Goal: Task Accomplishment & Management: Complete application form

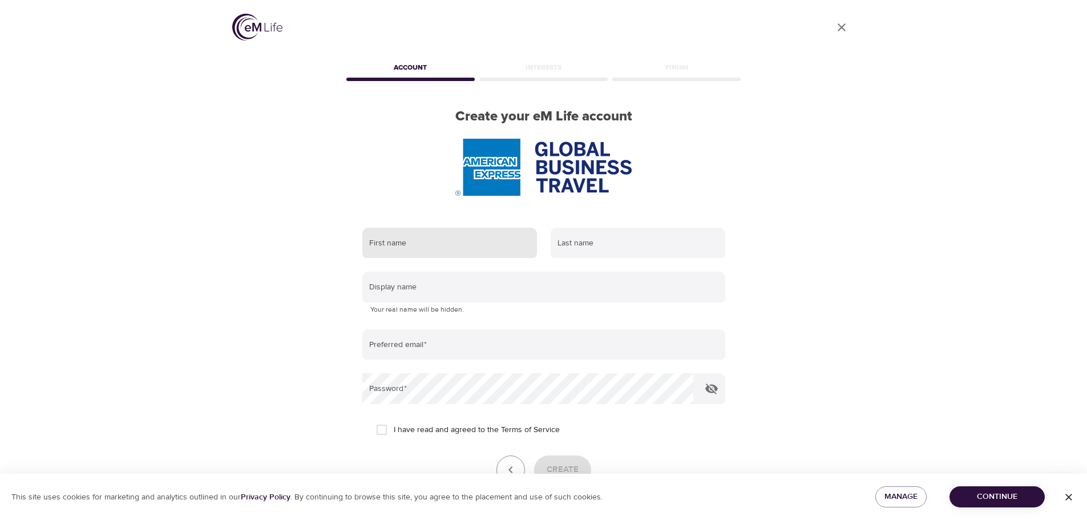
click at [434, 254] on input "text" at bounding box center [449, 243] width 175 height 31
type input "[PERSON_NAME]"
drag, startPoint x: 543, startPoint y: 239, endPoint x: 576, endPoint y: 245, distance: 33.1
click at [545, 239] on div "Last name" at bounding box center [638, 243] width 188 height 45
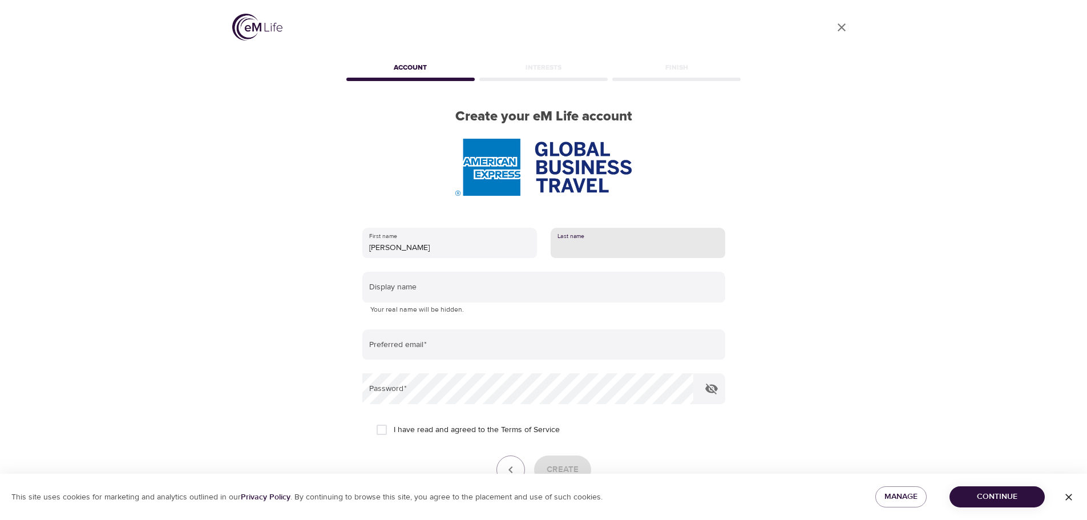
click at [577, 245] on input "text" at bounding box center [638, 243] width 175 height 31
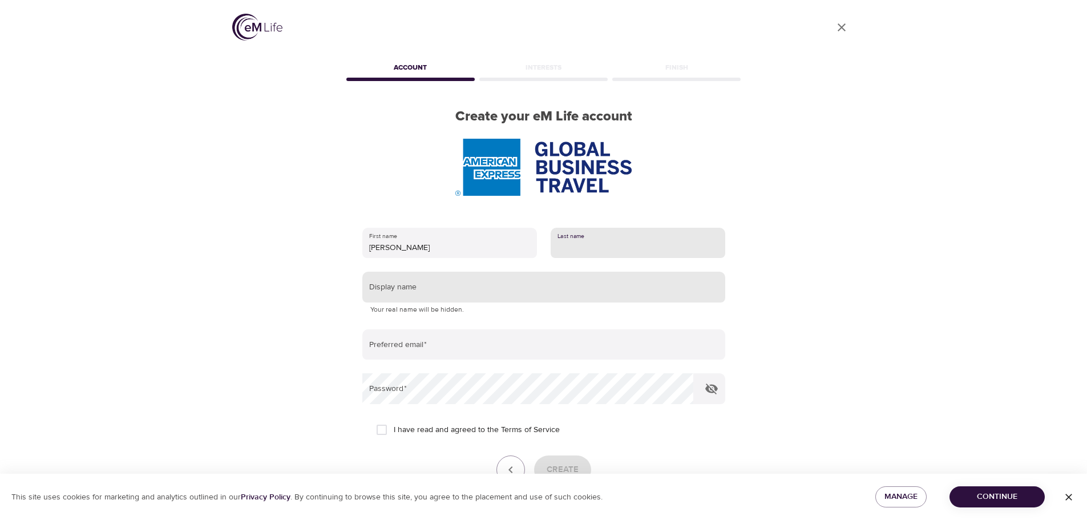
type input "KEY"
click at [562, 287] on input "text" at bounding box center [543, 287] width 363 height 31
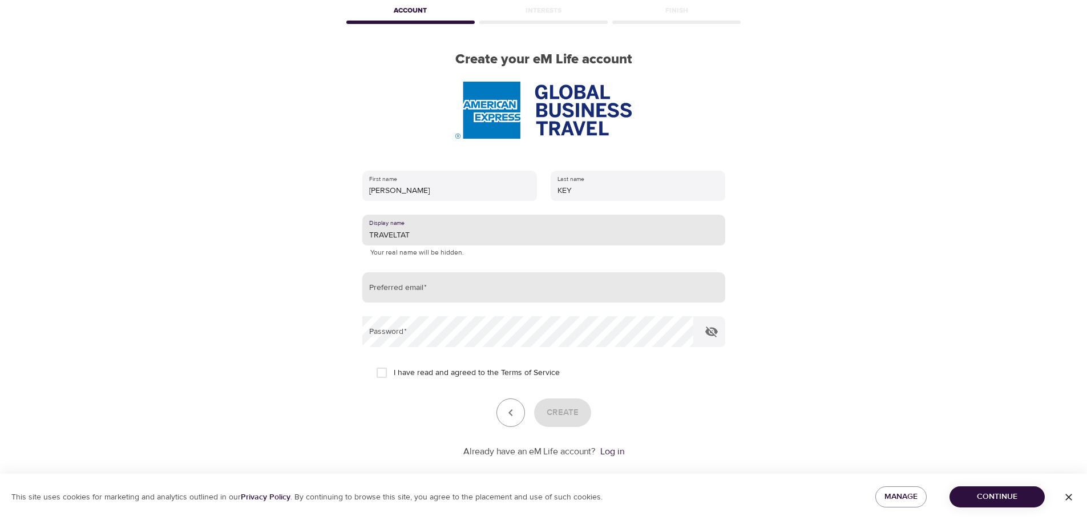
type input "TRAVELTAT"
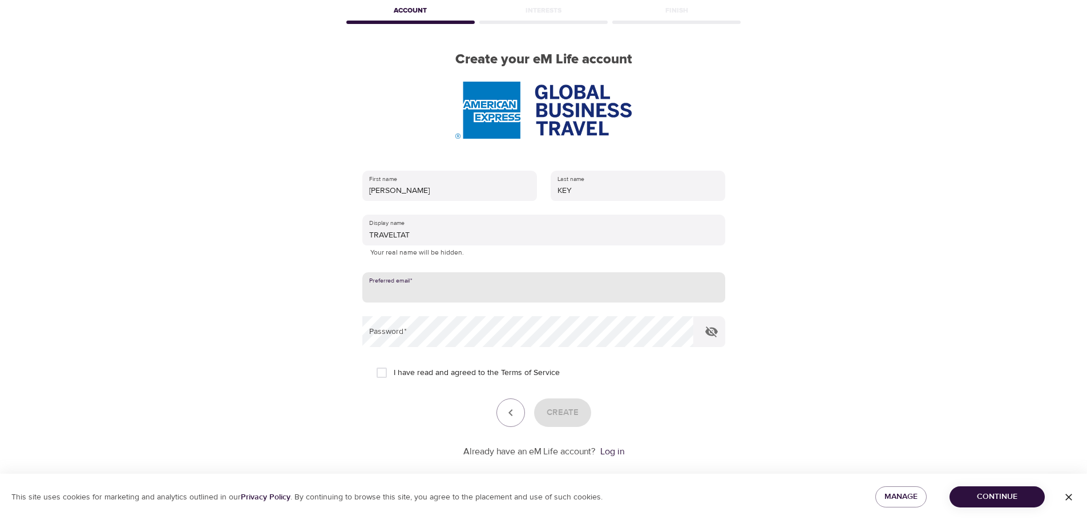
click at [416, 289] on input "email" at bounding box center [543, 287] width 363 height 31
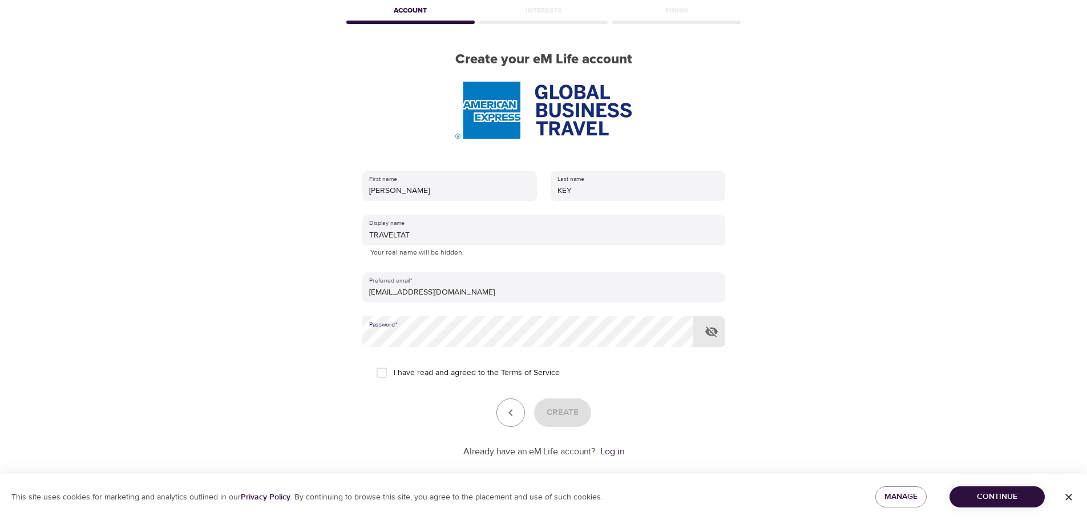
type input "[EMAIL_ADDRESS][DOMAIN_NAME]"
click at [707, 337] on icon "button" at bounding box center [712, 332] width 14 height 14
click at [384, 371] on input "I have read and agreed to the Terms of Service" at bounding box center [382, 373] width 24 height 24
checkbox input "true"
click at [559, 409] on span "Create" at bounding box center [563, 412] width 32 height 15
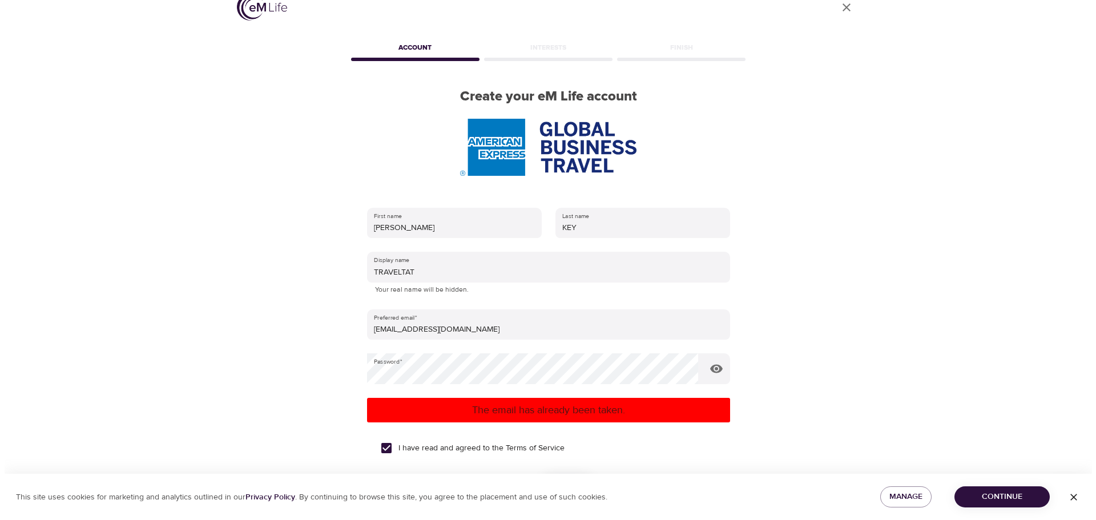
scroll to position [0, 0]
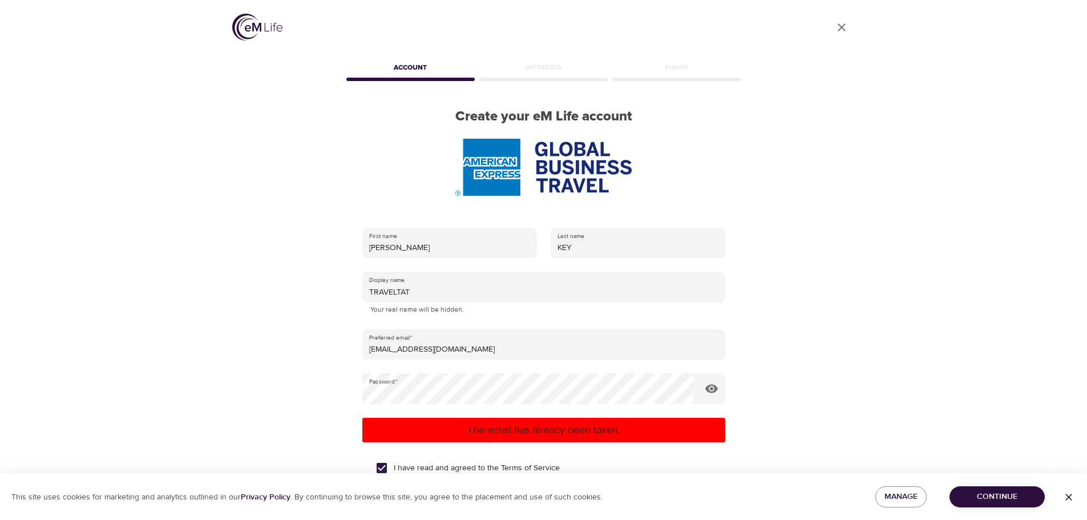
click at [256, 25] on img at bounding box center [257, 27] width 50 height 27
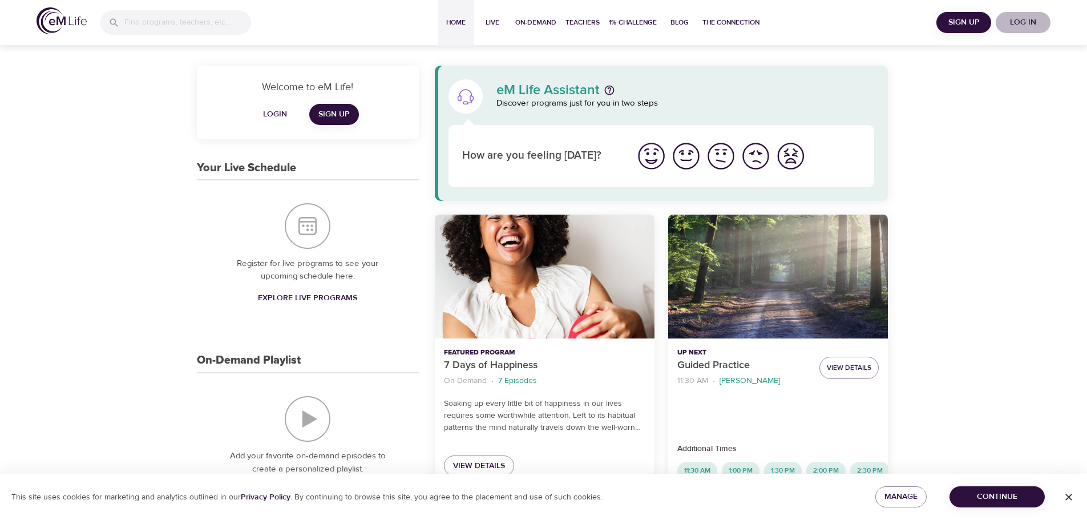
click at [1027, 18] on span "Log in" at bounding box center [1024, 22] width 46 height 14
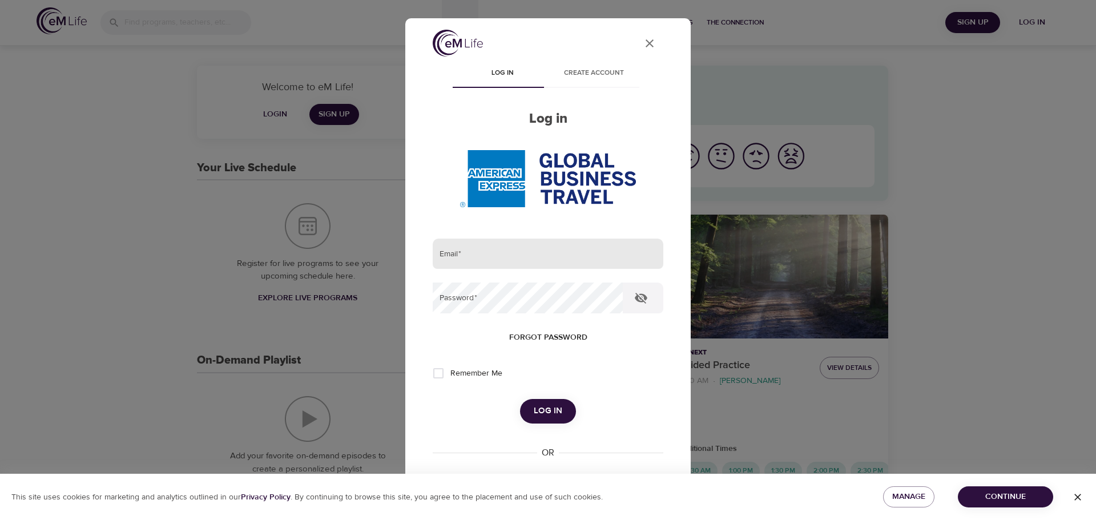
type input "[EMAIL_ADDRESS][DOMAIN_NAME]"
click at [494, 262] on input "[EMAIL_ADDRESS][DOMAIN_NAME]" at bounding box center [548, 254] width 231 height 31
drag, startPoint x: 486, startPoint y: 370, endPoint x: 493, endPoint y: 372, distance: 7.1
click at [486, 370] on span "Remember Me" at bounding box center [476, 374] width 52 height 12
click at [450, 370] on input "Remember Me" at bounding box center [438, 373] width 24 height 24
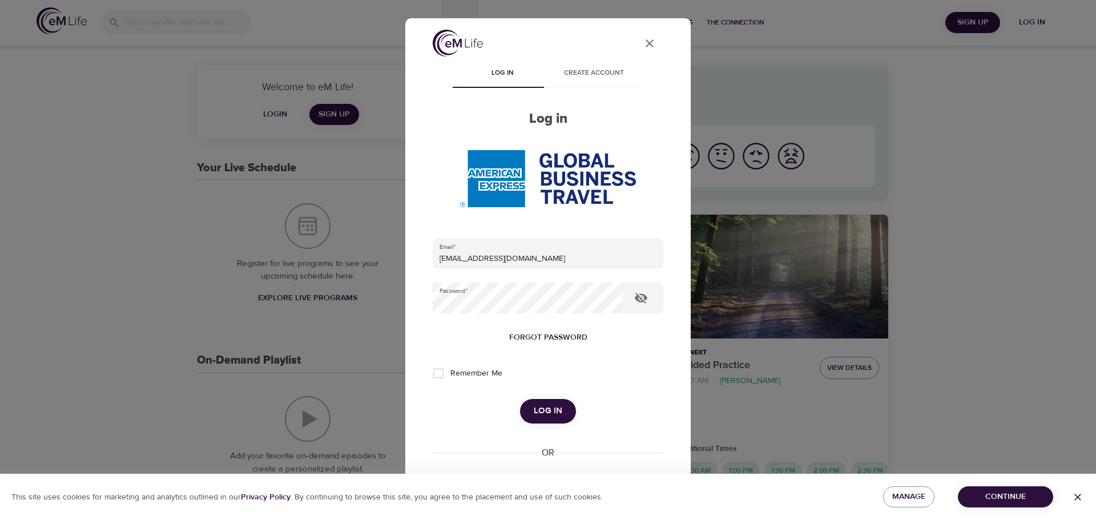
checkbox input "true"
click at [548, 413] on span "Log in" at bounding box center [548, 411] width 29 height 15
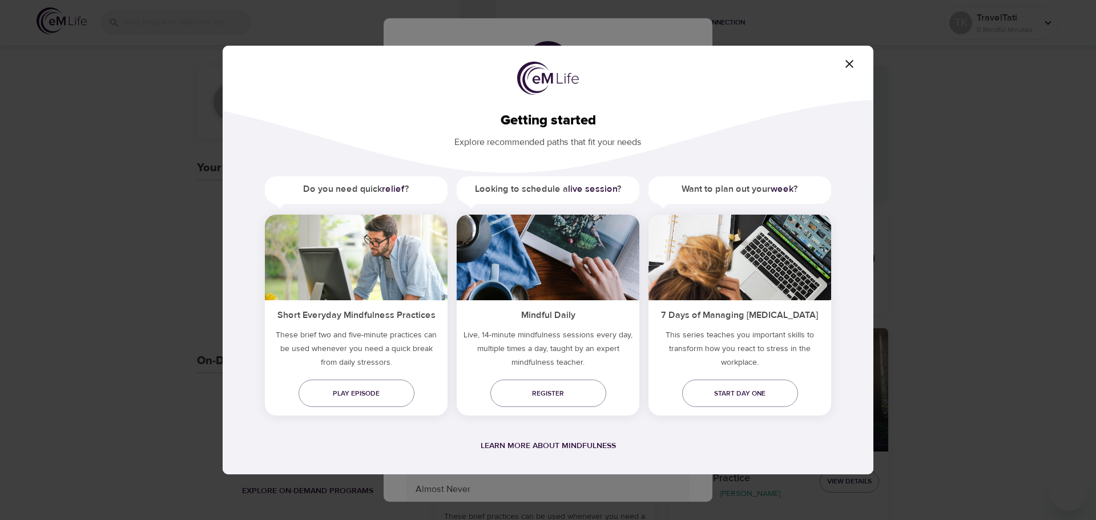
click at [848, 59] on icon "button" at bounding box center [849, 64] width 14 height 14
